Goal: Task Accomplishment & Management: Use online tool/utility

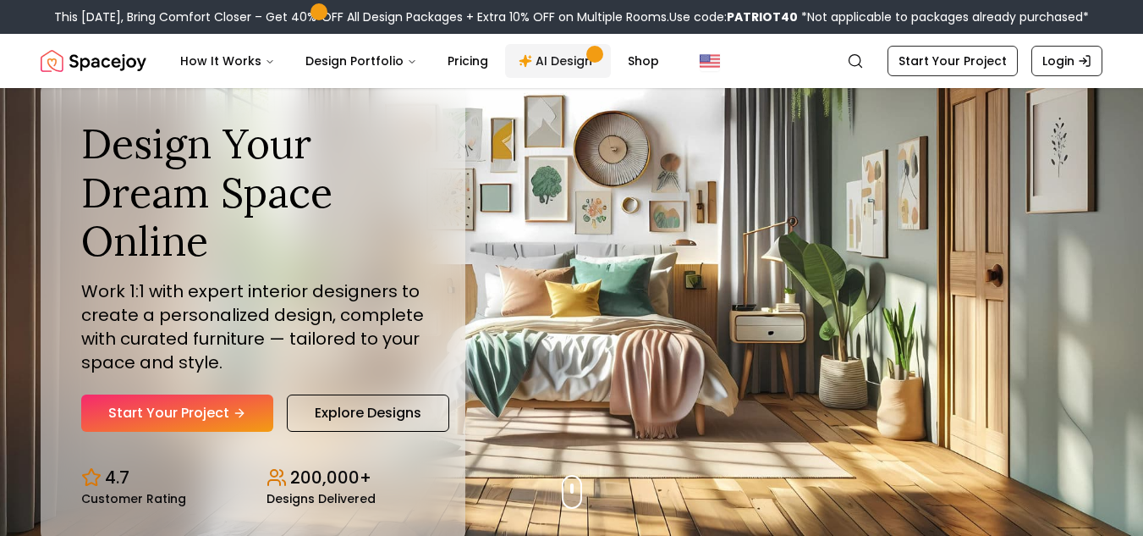
click at [547, 57] on link "AI Design" at bounding box center [558, 61] width 106 height 34
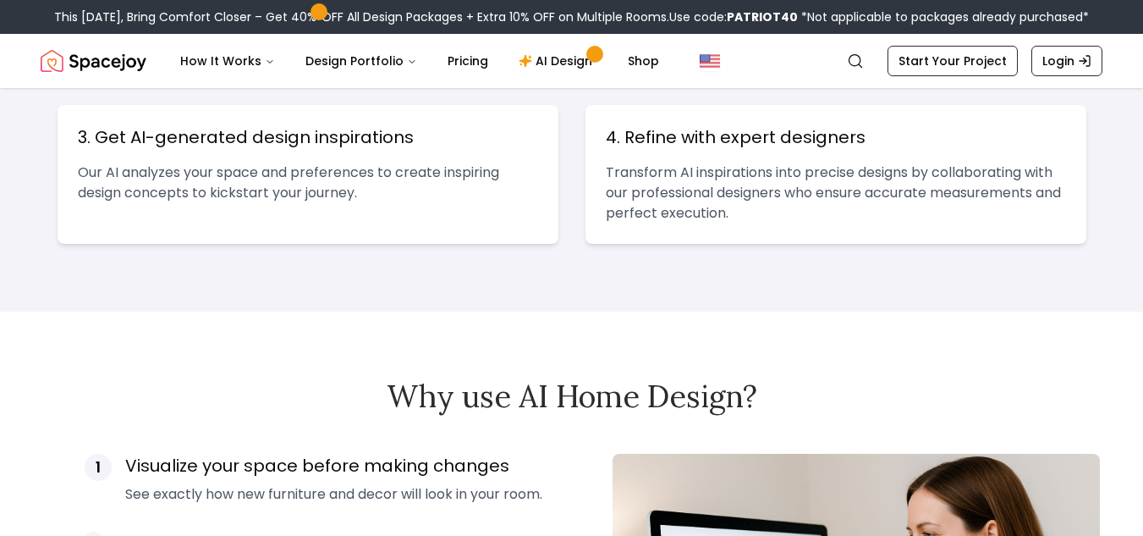
scroll to position [880, 0]
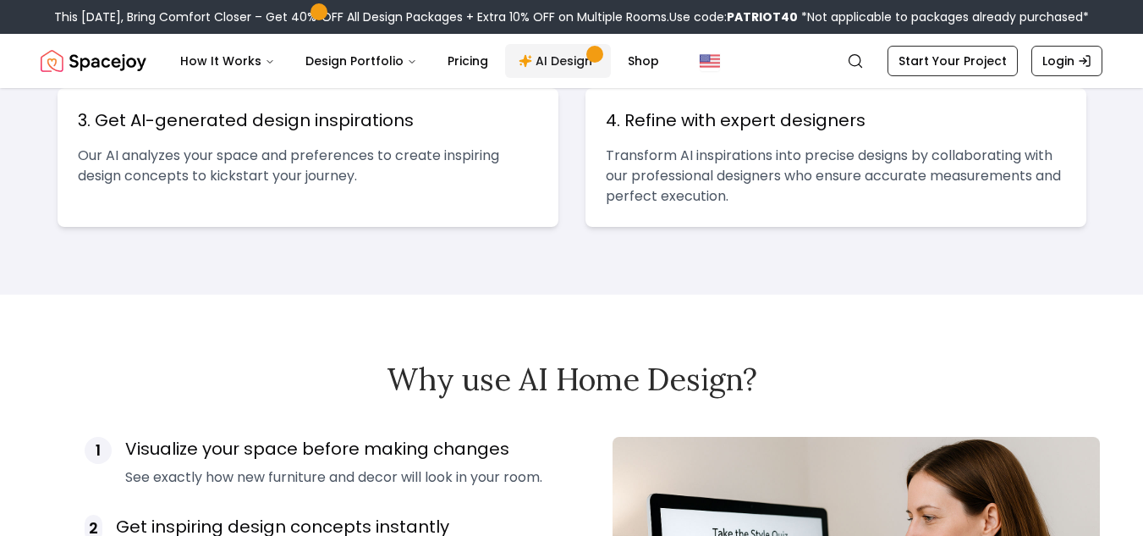
click at [536, 64] on link "AI Design" at bounding box center [558, 61] width 106 height 34
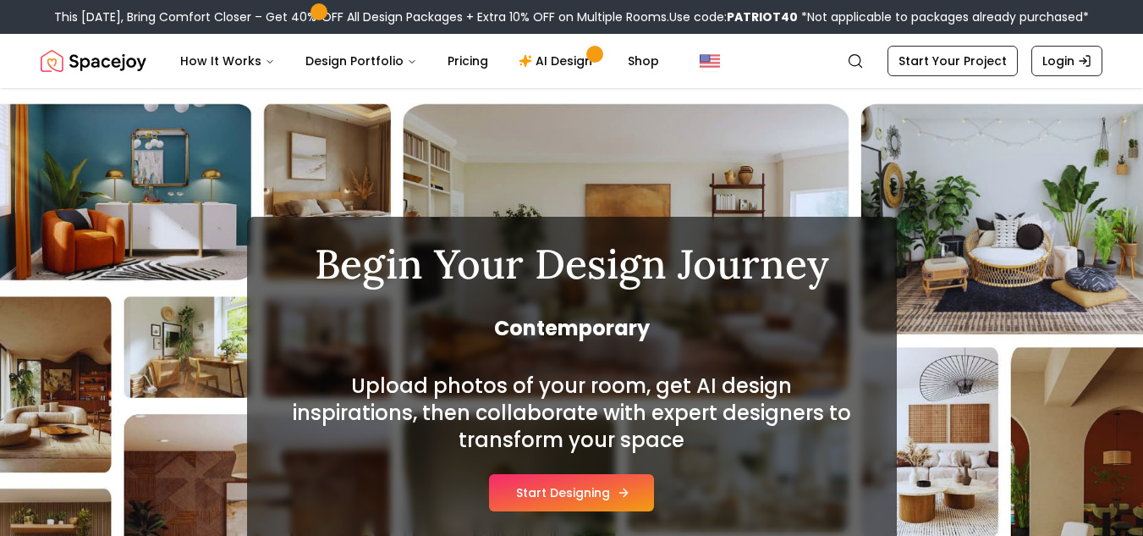
click at [588, 500] on button "Start Designing" at bounding box center [571, 492] width 165 height 37
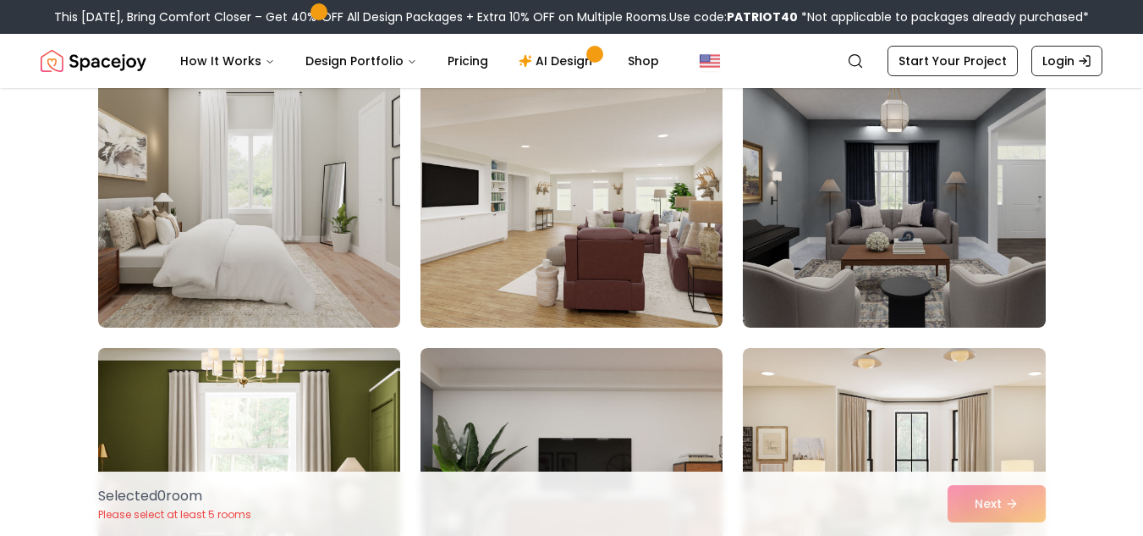
scroll to position [406, 0]
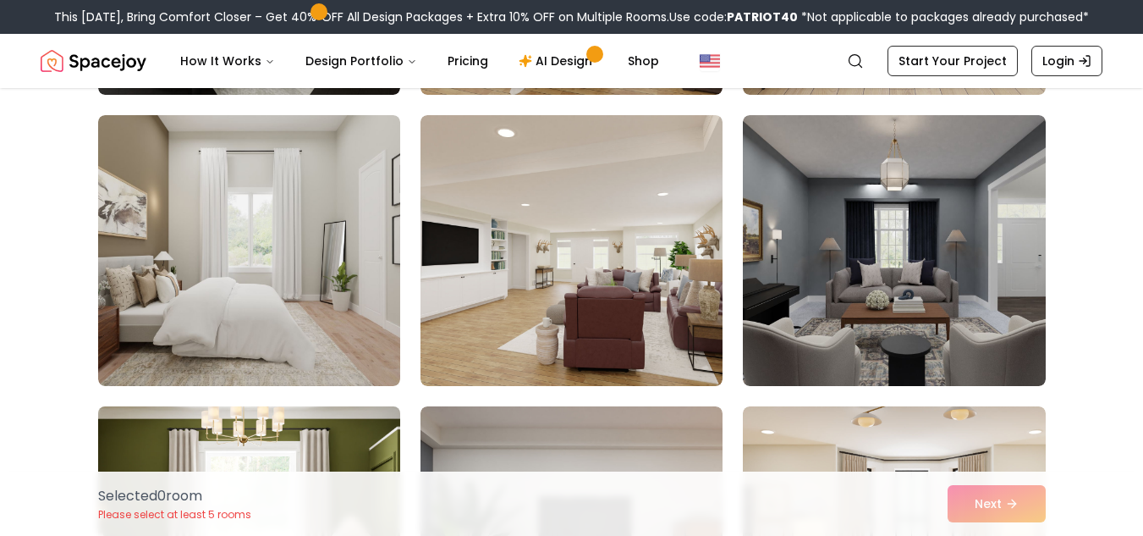
click at [158, 213] on img at bounding box center [249, 250] width 302 height 271
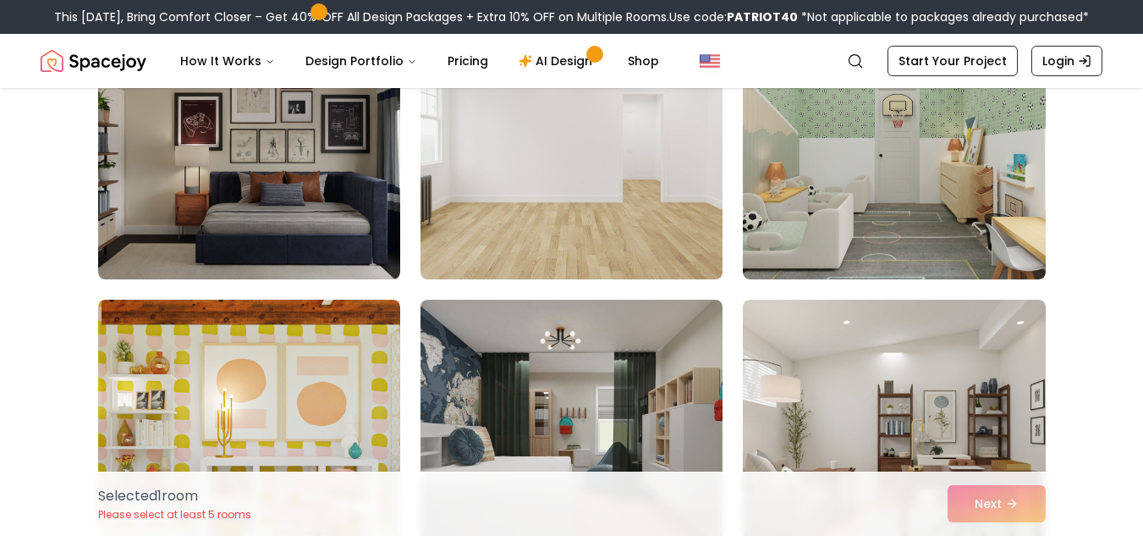
scroll to position [1997, 0]
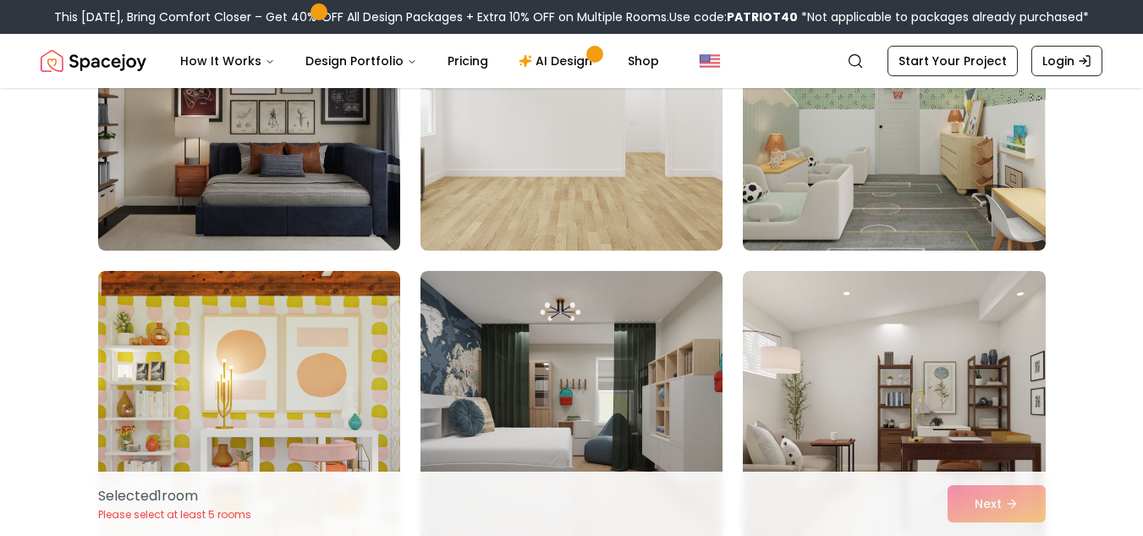
click at [546, 111] on img at bounding box center [571, 115] width 317 height 284
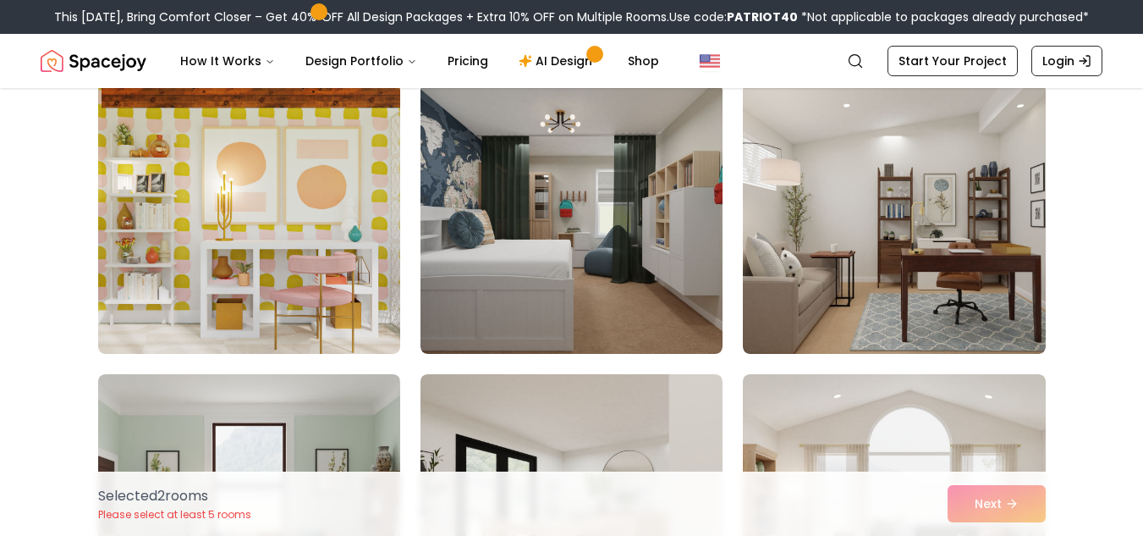
scroll to position [2200, 0]
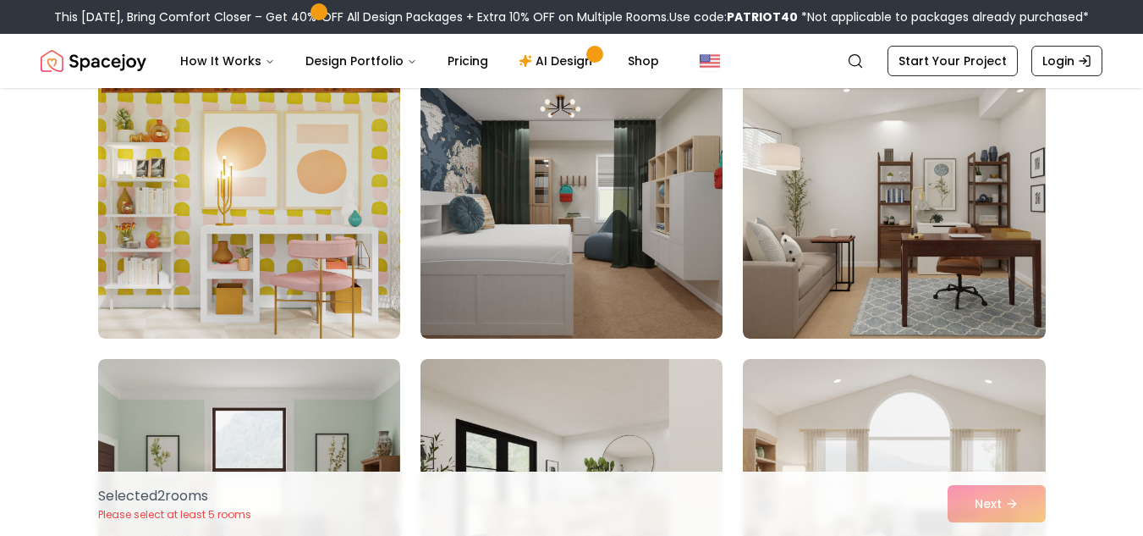
click at [546, 111] on img at bounding box center [572, 203] width 302 height 271
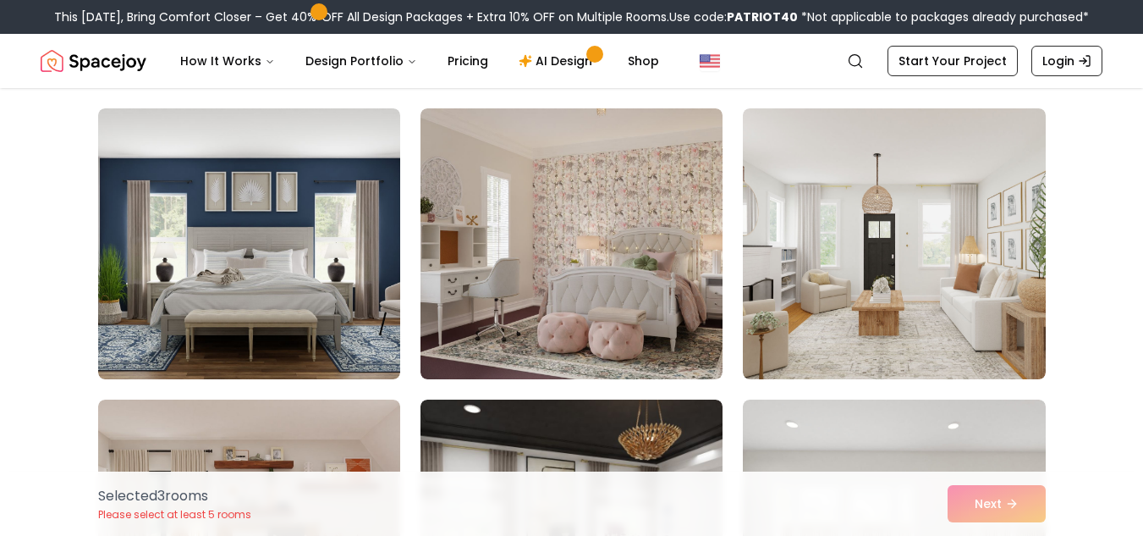
scroll to position [2775, 0]
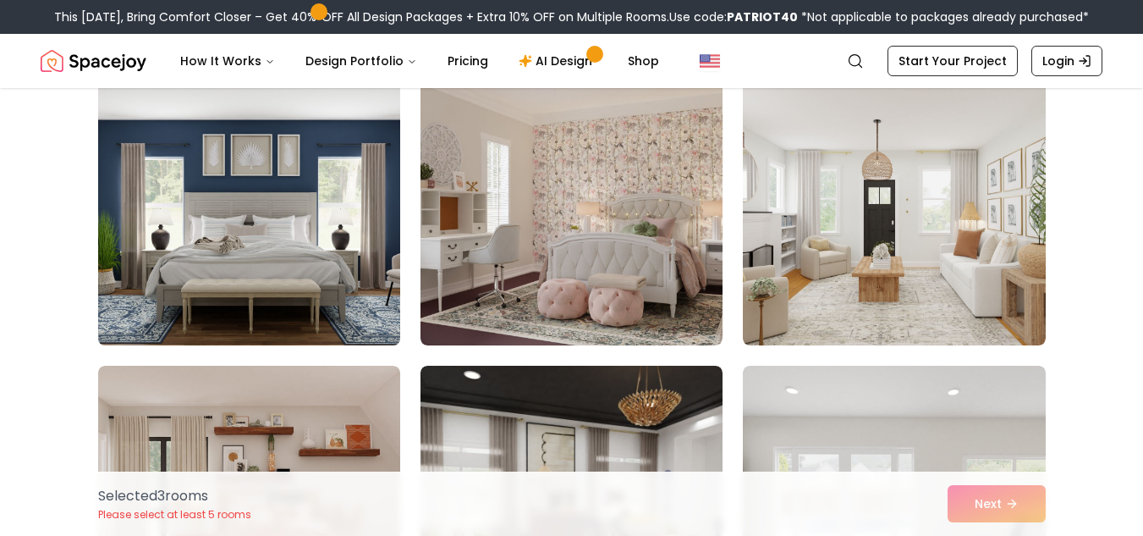
click at [353, 234] on img at bounding box center [249, 210] width 317 height 284
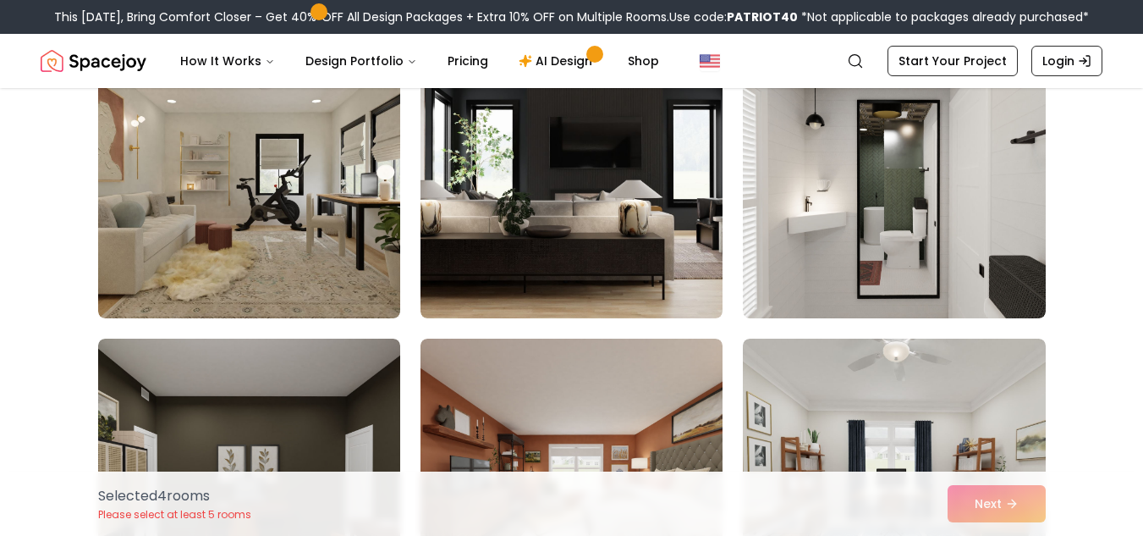
scroll to position [3418, 0]
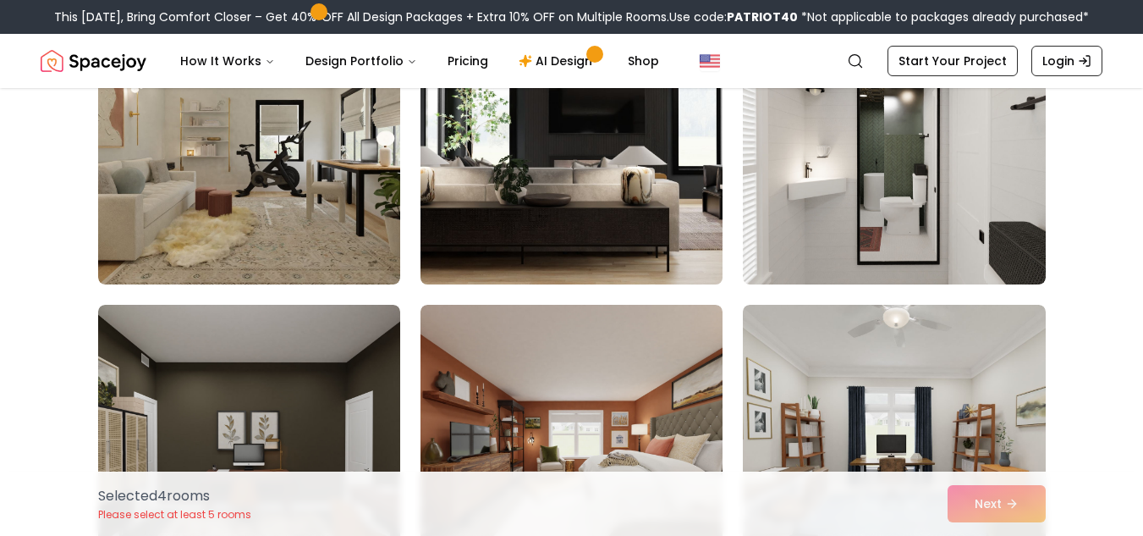
click at [528, 203] on img at bounding box center [571, 149] width 317 height 284
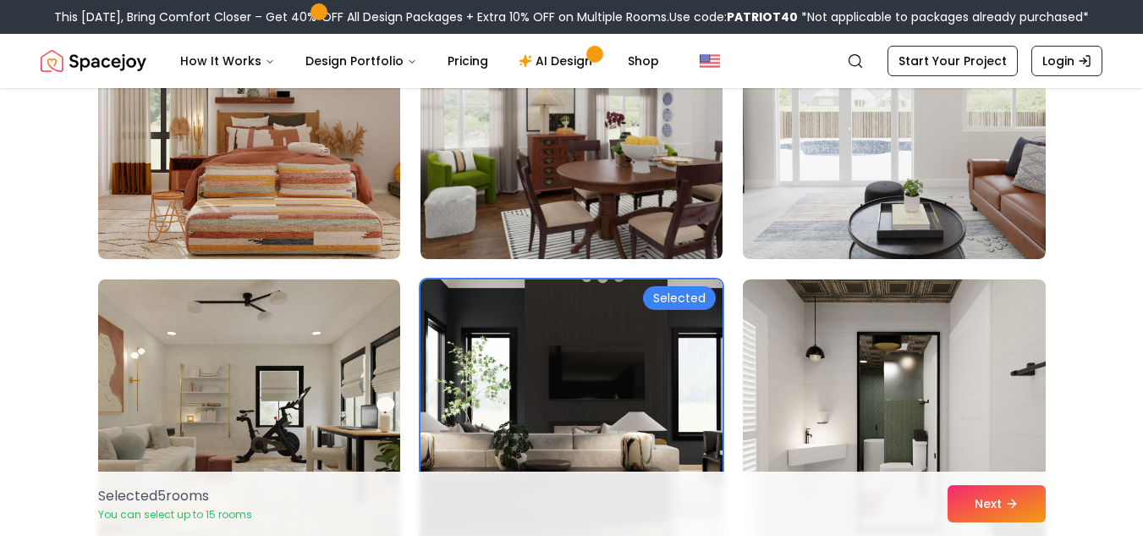
scroll to position [3148, 0]
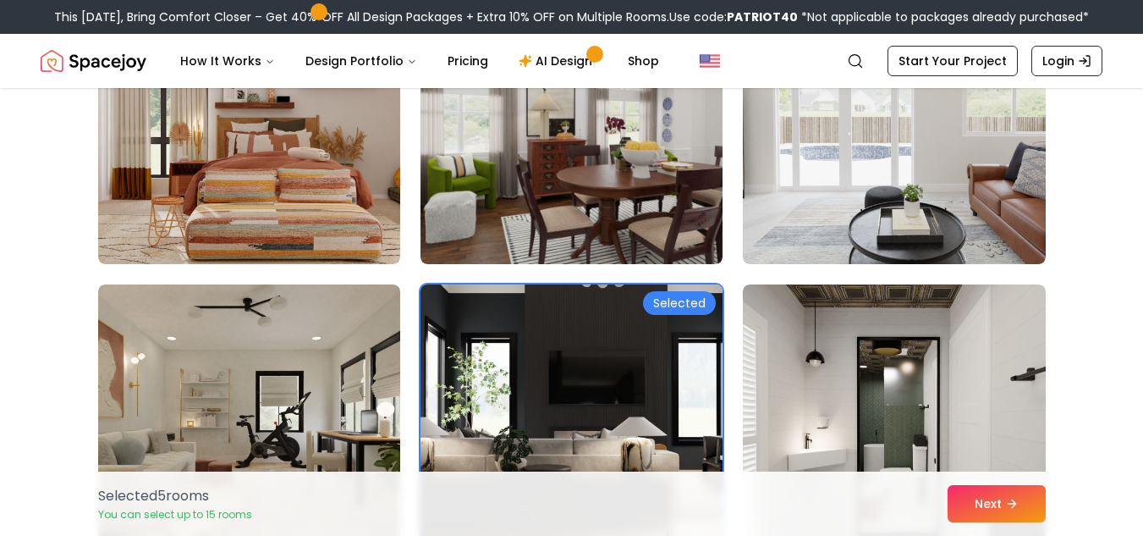
click at [543, 322] on img at bounding box center [571, 420] width 317 height 284
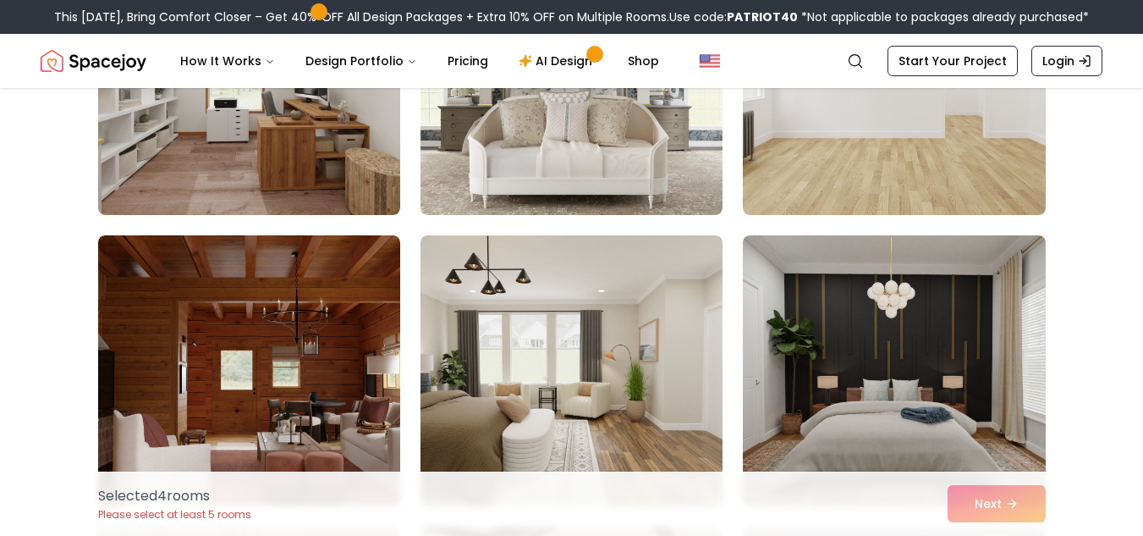
scroll to position [5009, 0]
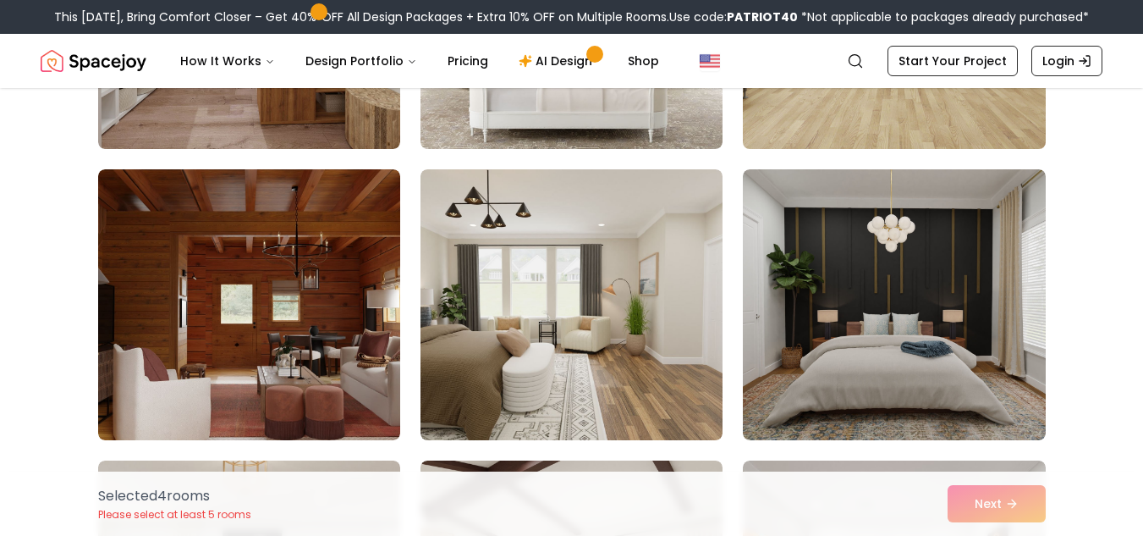
click at [975, 143] on img at bounding box center [893, 13] width 317 height 284
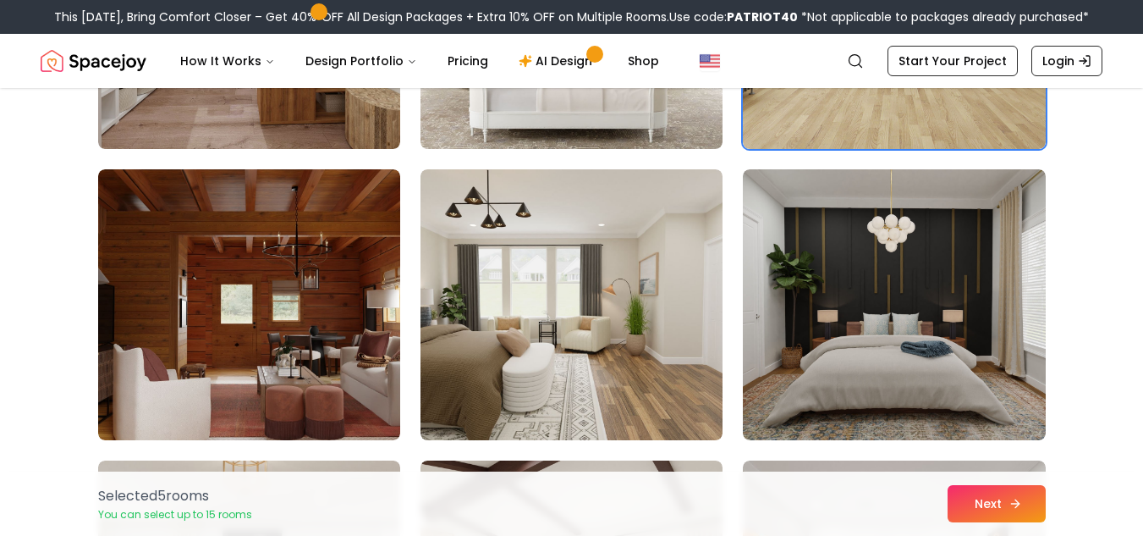
click at [1026, 506] on button "Next" at bounding box center [997, 503] width 98 height 37
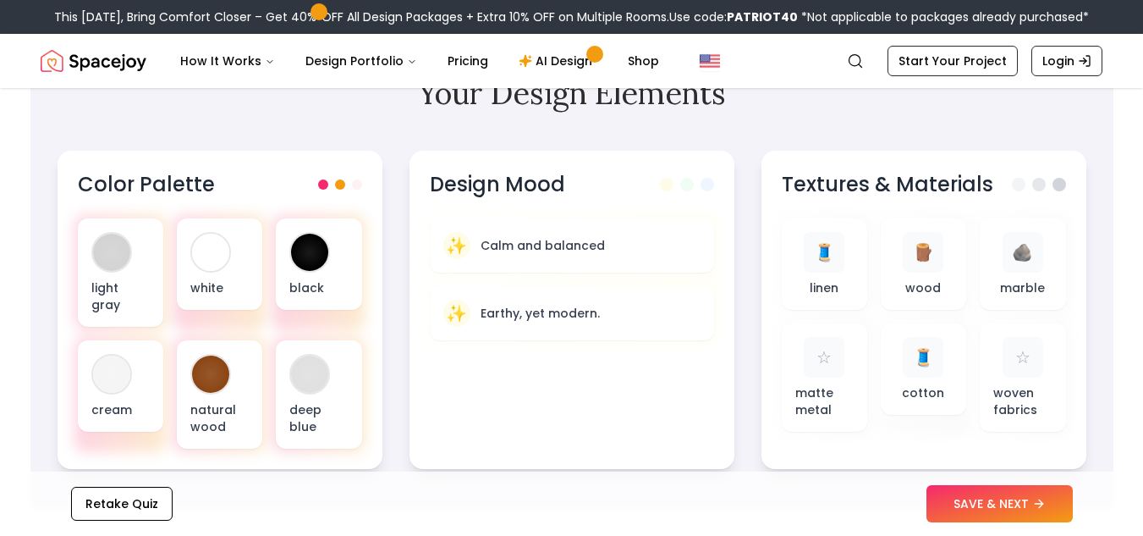
scroll to position [575, 0]
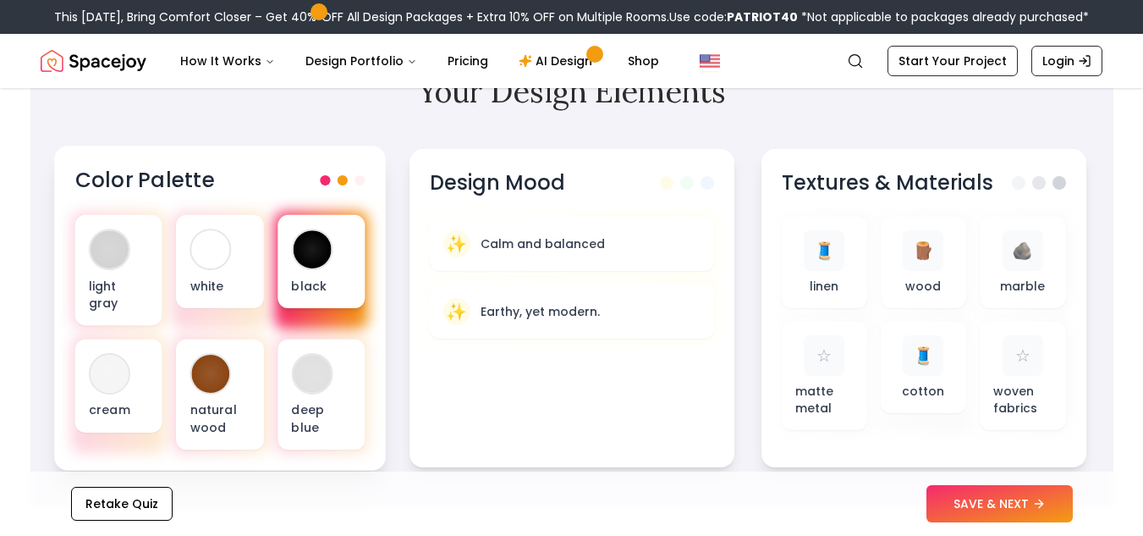
click at [321, 284] on p "black" at bounding box center [321, 285] width 60 height 17
click at [312, 285] on p "black" at bounding box center [321, 285] width 60 height 17
click at [320, 251] on div at bounding box center [312, 249] width 38 height 38
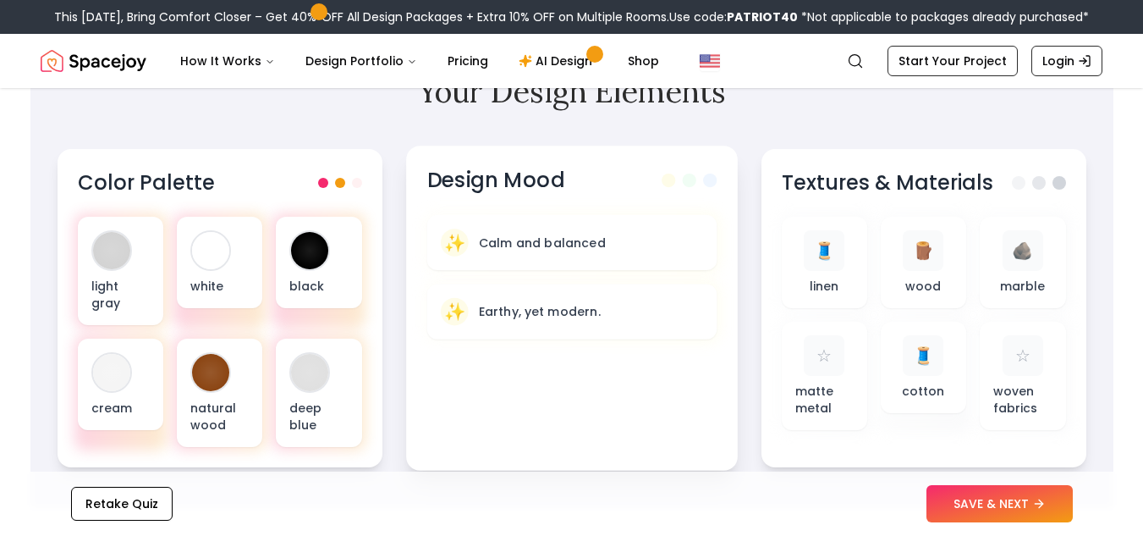
drag, startPoint x: 337, startPoint y: 278, endPoint x: 727, endPoint y: 382, distance: 403.7
click at [727, 382] on div "Design Mood ✨ Calm and balanced ✨ Earthy, yet modern." at bounding box center [572, 308] width 332 height 325
click at [1001, 506] on button "SAVE & NEXT" at bounding box center [1000, 503] width 146 height 37
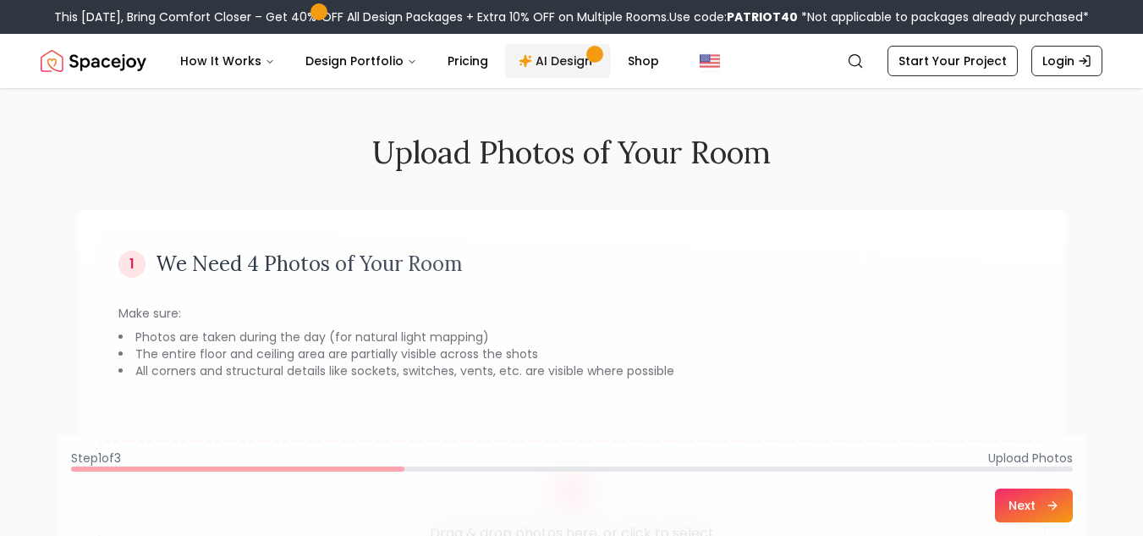
click at [553, 66] on link "AI Design" at bounding box center [558, 61] width 106 height 34
